Goal: Task Accomplishment & Management: Manage account settings

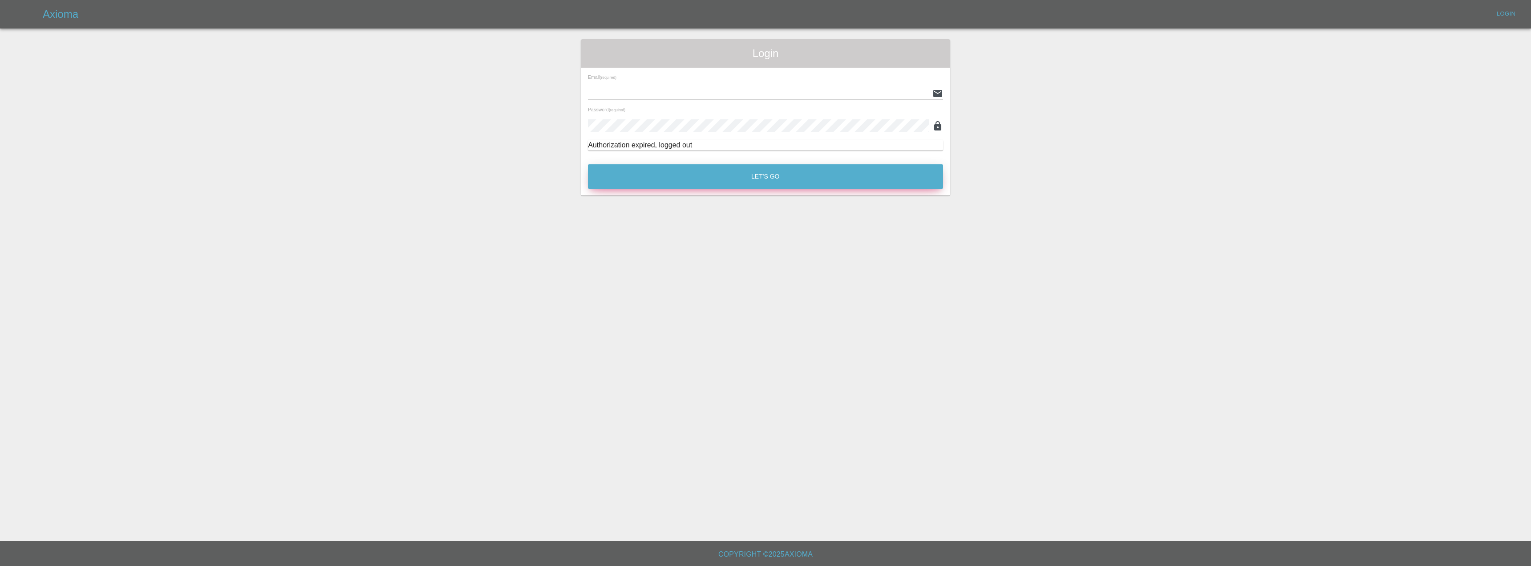
type input "[EMAIL_ADDRESS][DOMAIN_NAME]"
click at [797, 177] on button "Let's Go" at bounding box center [765, 176] width 355 height 24
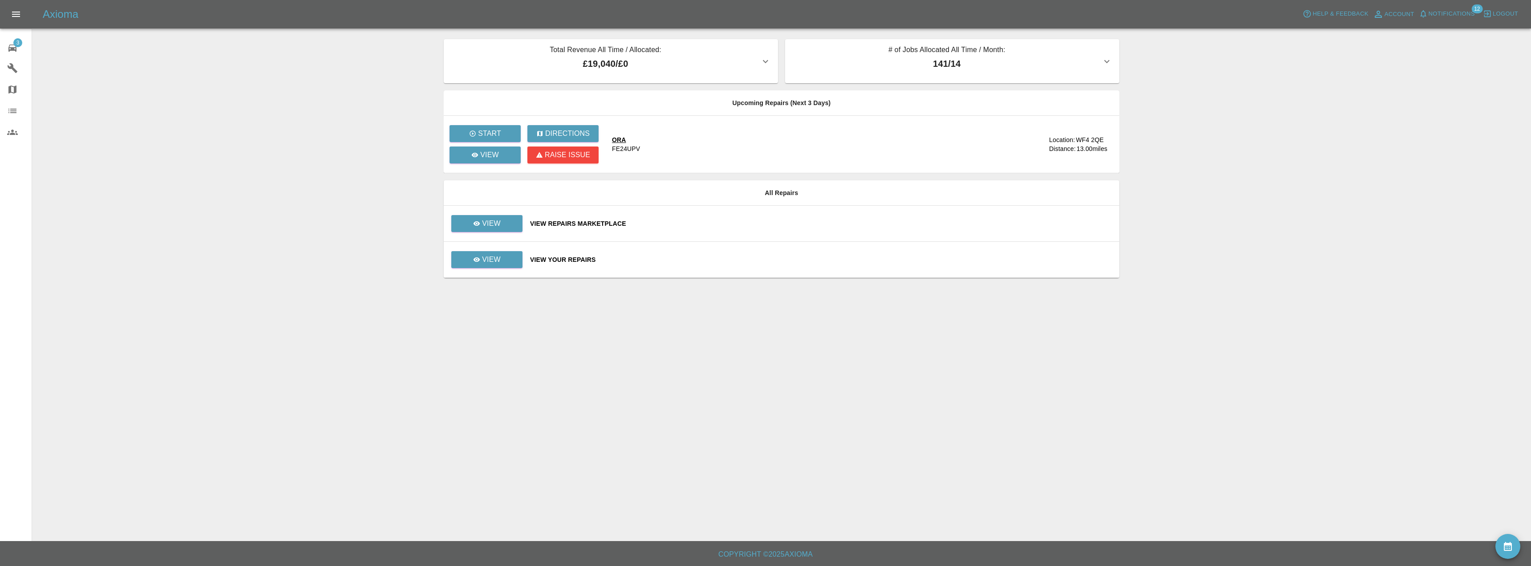
click at [483, 212] on td "View" at bounding box center [483, 224] width 79 height 36
click at [474, 235] on td "View" at bounding box center [483, 224] width 79 height 36
click at [474, 225] on icon at bounding box center [476, 223] width 7 height 7
